Goal: Navigation & Orientation: Go to known website

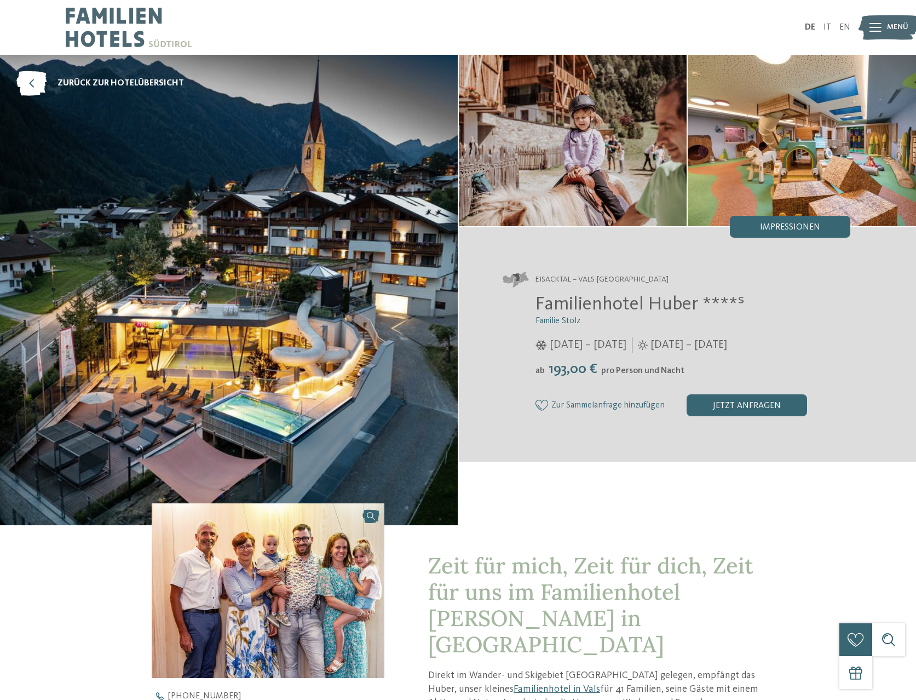
click at [822, 28] on ul "DE IT EN" at bounding box center [827, 27] width 45 height 9
click at [827, 28] on link "IT" at bounding box center [828, 27] width 8 height 9
click at [142, 26] on img at bounding box center [129, 27] width 126 height 55
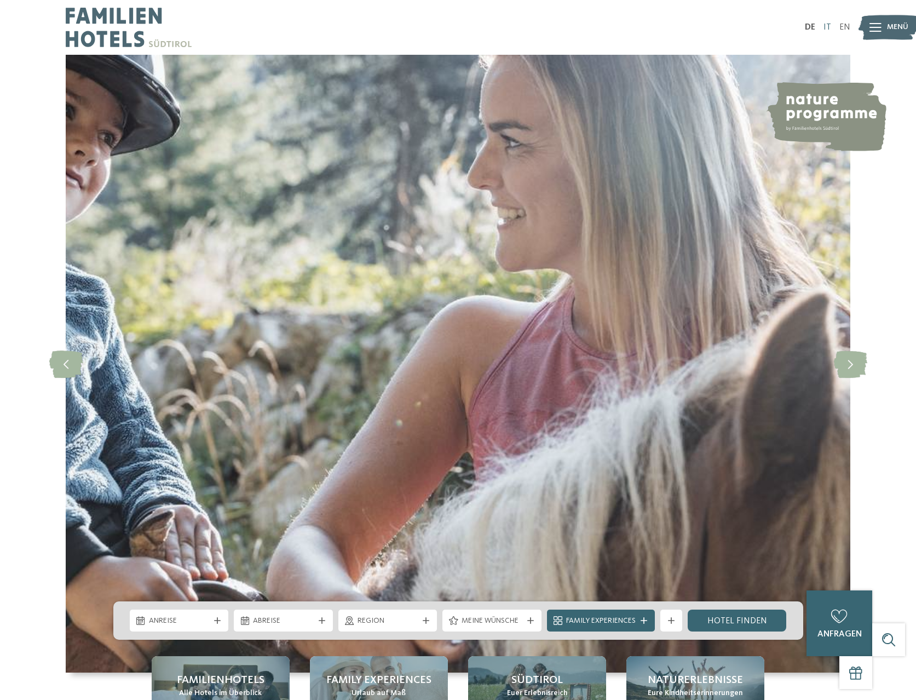
click at [829, 26] on link "IT" at bounding box center [828, 27] width 8 height 9
